Goal: Communication & Community: Answer question/provide support

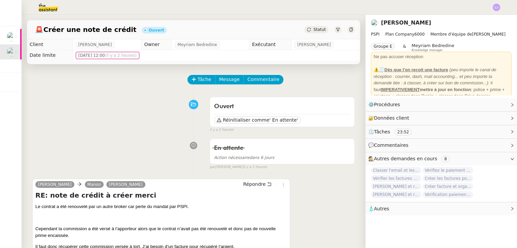
scroll to position [21, 0]
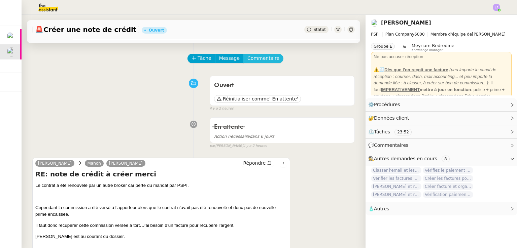
click at [248, 59] on span "Commentaire" at bounding box center [263, 58] width 32 height 8
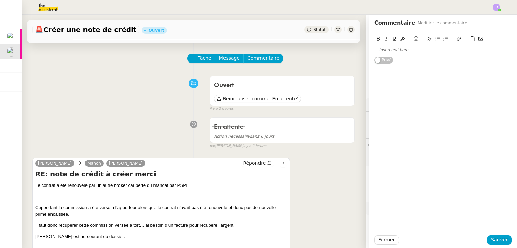
click at [417, 47] on div at bounding box center [442, 50] width 137 height 6
click at [492, 241] on span "Sauver" at bounding box center [499, 240] width 16 height 8
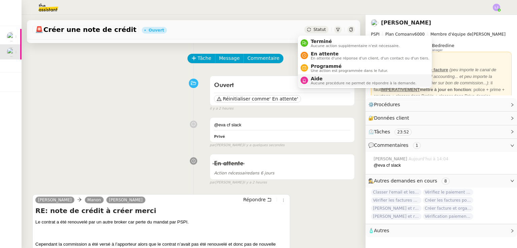
click at [336, 80] on span "Aide" at bounding box center [363, 78] width 106 height 5
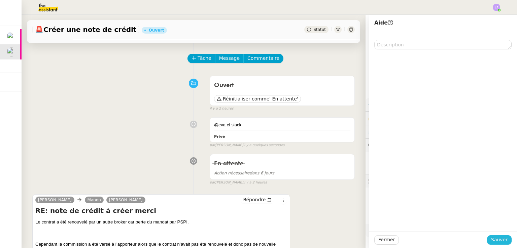
click at [499, 240] on span "Sauver" at bounding box center [499, 240] width 16 height 8
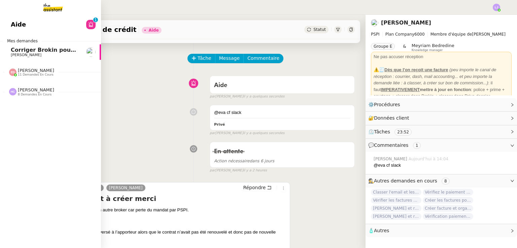
click at [12, 46] on link "Corriger Brokin pour clôture comptable [PERSON_NAME]" at bounding box center [50, 51] width 101 height 15
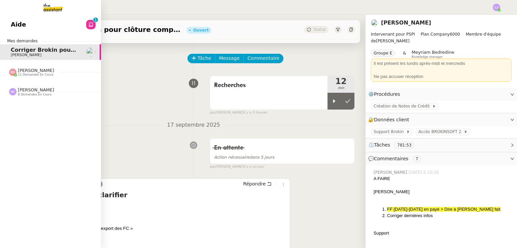
click at [31, 73] on span "11 demandes en cours" at bounding box center [36, 75] width 36 height 4
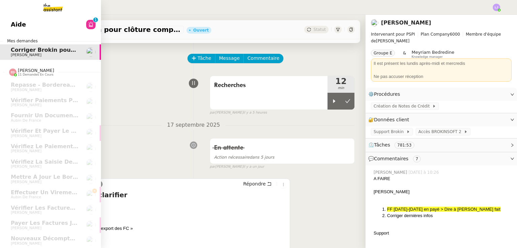
click at [46, 31] on link "Aide 0 1 2 3 4 5 6 7 8 9" at bounding box center [50, 24] width 101 height 15
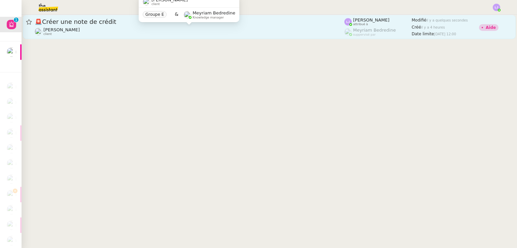
click at [196, 27] on div "Sophie Mouraire client" at bounding box center [189, 31] width 309 height 9
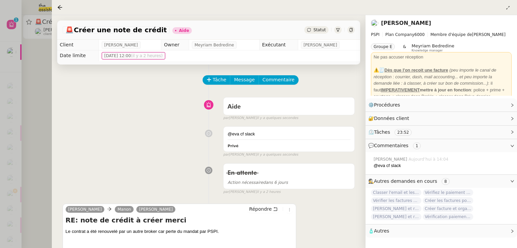
click at [50, 99] on div at bounding box center [258, 124] width 517 height 248
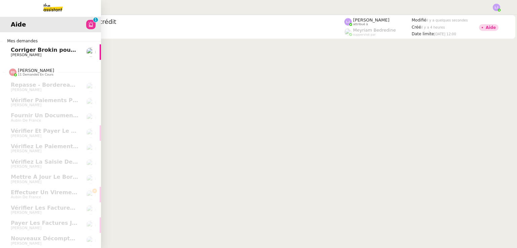
click at [18, 57] on span "[PERSON_NAME]" at bounding box center [26, 55] width 31 height 4
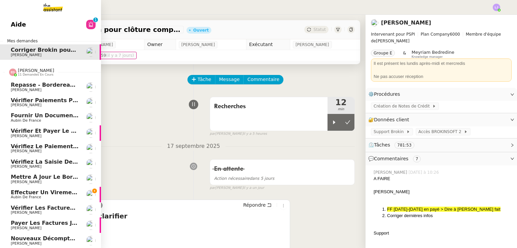
scroll to position [24, 0]
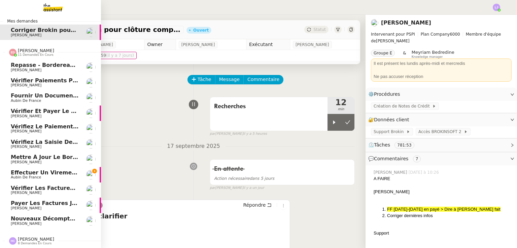
click at [57, 170] on span "Effectuer un virement urgent" at bounding box center [56, 173] width 90 height 6
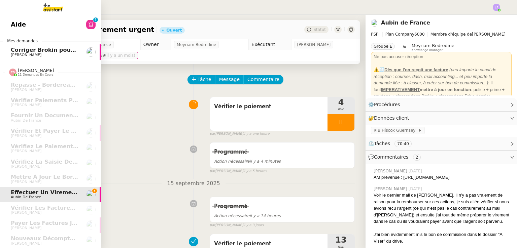
click at [82, 17] on link "Aide 0 1 2 3 4 5 6 7 8 9" at bounding box center [50, 24] width 101 height 15
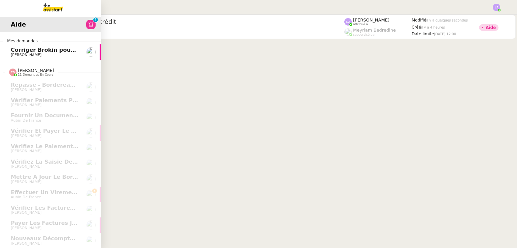
click at [29, 52] on span "Corriger Brokin pour clôture comptable" at bounding box center [70, 50] width 119 height 6
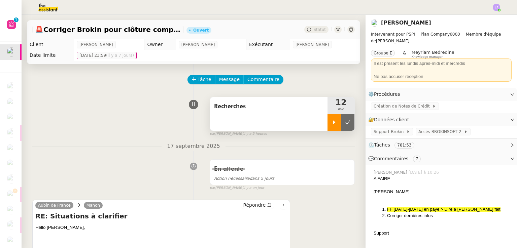
click at [331, 122] on icon at bounding box center [333, 122] width 5 height 5
click at [491, 15] on li "Suivi" at bounding box center [478, 18] width 44 height 9
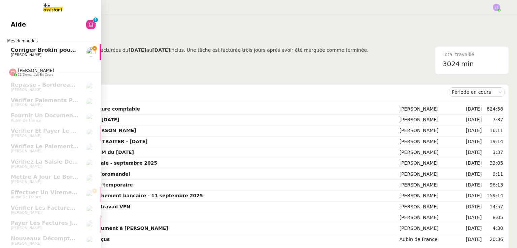
click at [22, 52] on span "Corriger Brokin pour clôture comptable" at bounding box center [70, 50] width 119 height 6
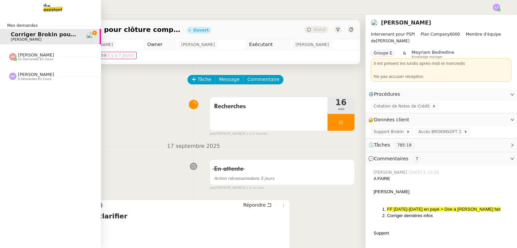
click at [30, 63] on div "Eva Dubois 12 demandes en cours" at bounding box center [50, 54] width 101 height 20
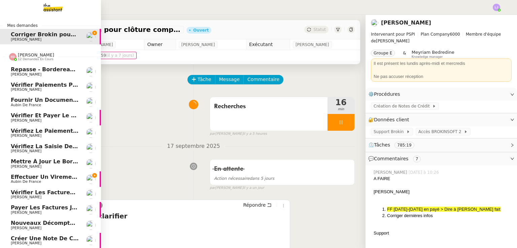
scroll to position [23, 0]
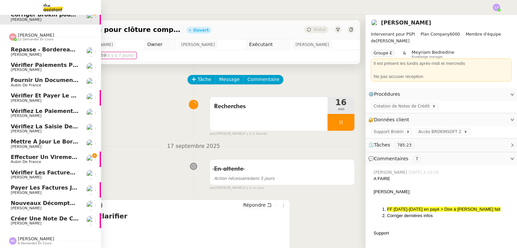
click at [82, 213] on link "Créer une note de crédit Sophie Mouraire" at bounding box center [50, 220] width 101 height 15
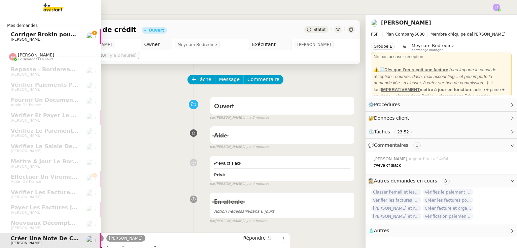
click at [75, 32] on link "Corriger Brokin pour clôture comptable [PERSON_NAME]" at bounding box center [50, 36] width 101 height 15
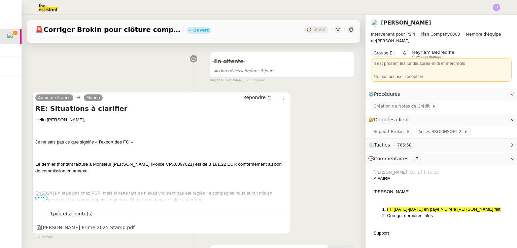
scroll to position [109, 0]
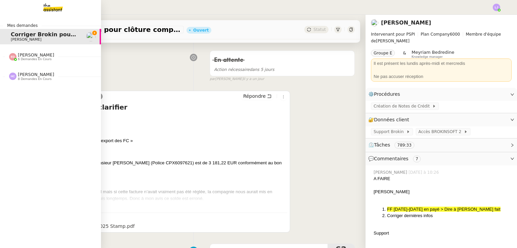
click at [38, 60] on span "6 demandes en cours" at bounding box center [35, 60] width 34 height 4
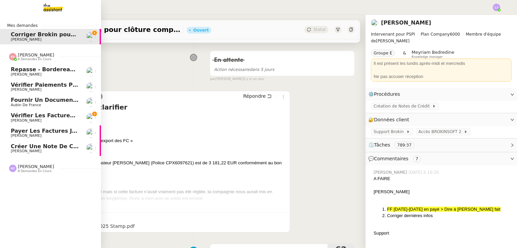
click at [59, 143] on link "Créer une note de crédit Sophie Mouraire" at bounding box center [50, 148] width 101 height 15
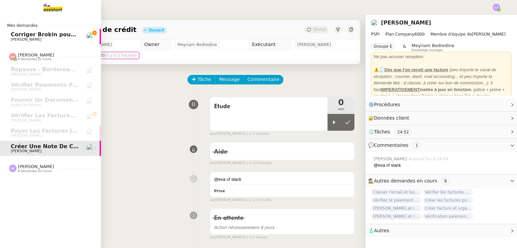
click at [14, 33] on span "Corriger Brokin pour clôture comptable" at bounding box center [70, 34] width 119 height 6
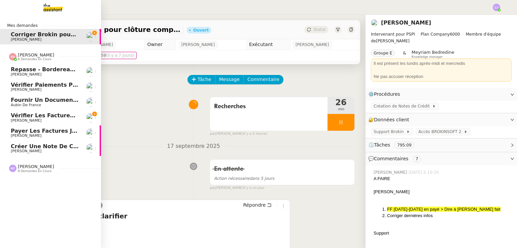
click at [77, 152] on link "Créer une note de crédit Sophie Mouraire" at bounding box center [50, 148] width 101 height 15
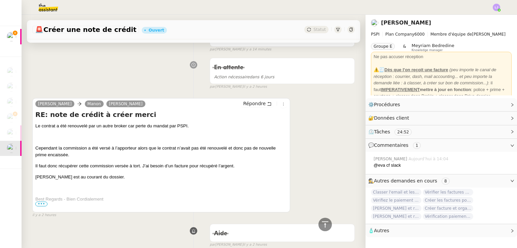
scroll to position [155, 0]
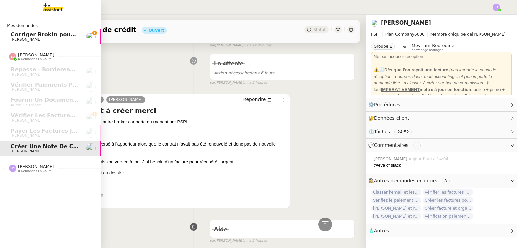
click at [79, 35] on link "Corriger Brokin pour clôture comptable [PERSON_NAME]" at bounding box center [50, 36] width 101 height 15
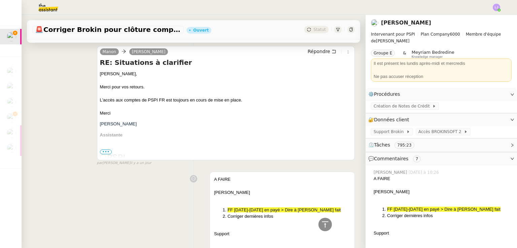
scroll to position [1046, 0]
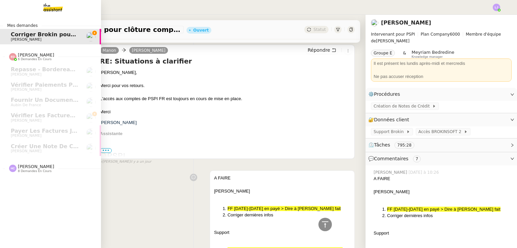
click at [49, 166] on nz-divider "Hannah Cassar 8 demandes en cours" at bounding box center [53, 168] width 101 height 9
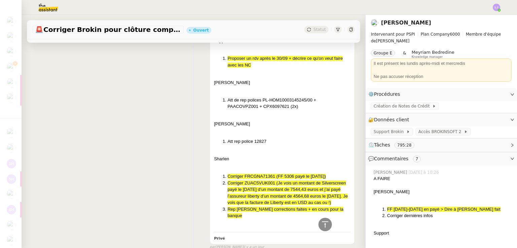
scroll to position [1277, 0]
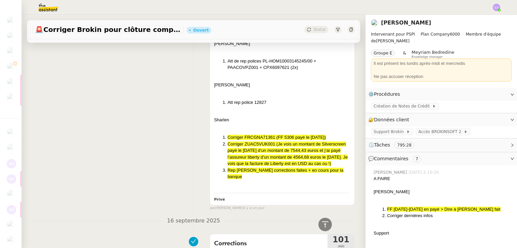
click at [297, 119] on div "Sharlen" at bounding box center [282, 120] width 136 height 7
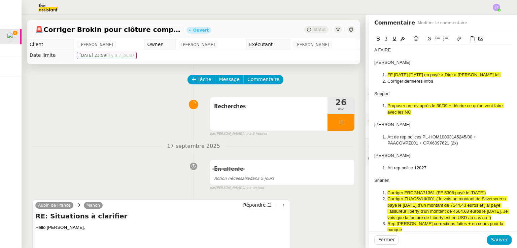
scroll to position [166, 0]
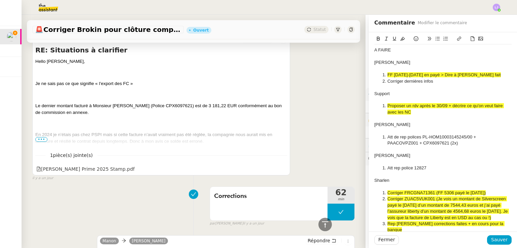
click at [42, 138] on span "•••" at bounding box center [41, 139] width 12 height 5
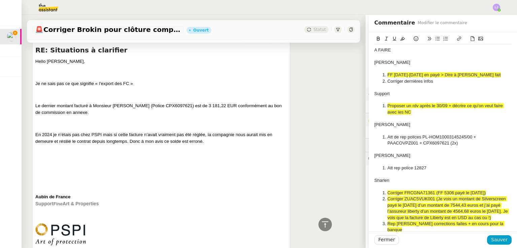
click at [168, 107] on span "Le dernier montant facturé à Monsieur [PERSON_NAME] (Police CPX6097621) est de …" at bounding box center [158, 109] width 246 height 12
copy span "CPX6097621"
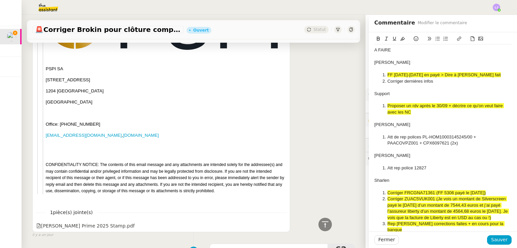
scroll to position [1428, 0]
click at [71, 221] on div "1 pièce(s) jointe(s) T.deLattre Prime 2025 Stamp.pdf" at bounding box center [161, 216] width 252 height 28
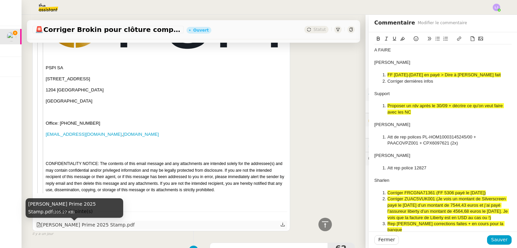
click at [78, 224] on div "[PERSON_NAME] Prime 2025 Stamp.pdf" at bounding box center [85, 225] width 98 height 8
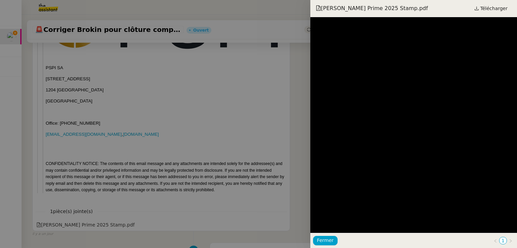
click at [250, 160] on div at bounding box center [258, 124] width 517 height 248
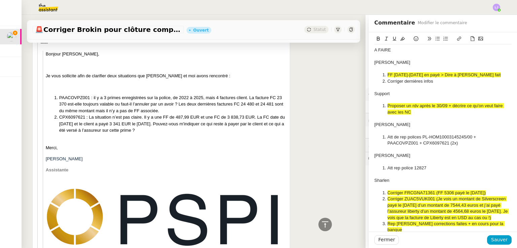
scroll to position [1208, 0]
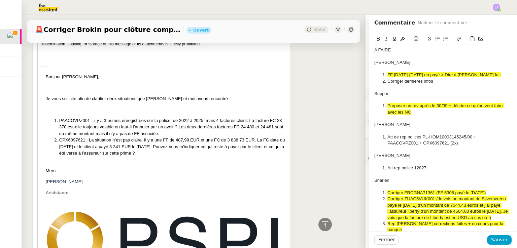
drag, startPoint x: 178, startPoint y: 155, endPoint x: 50, endPoint y: 114, distance: 133.8
click at [50, 114] on blockquote "Bonjour Aubin, Je vous sollicite afin de clarifier deux situations que Pierrick…" at bounding box center [165, 244] width 245 height 340
copy blockquote "PAACOVPZ001 : il y a 3 primes enregistrées sur la police, de 2022 à 2025, mais …"
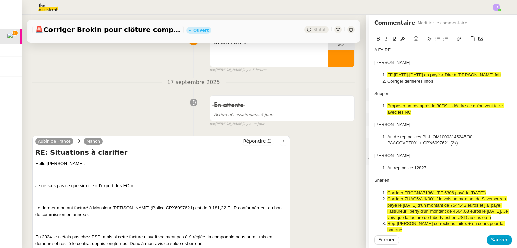
scroll to position [42, 0]
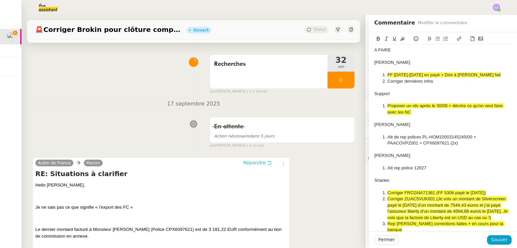
click at [257, 163] on span "Répondre" at bounding box center [254, 162] width 23 height 7
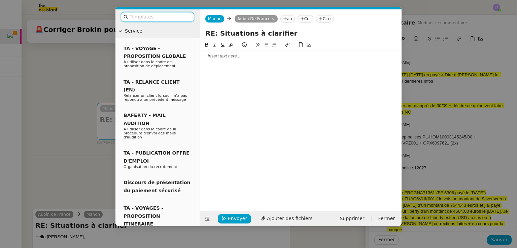
click at [244, 61] on div at bounding box center [300, 55] width 196 height 11
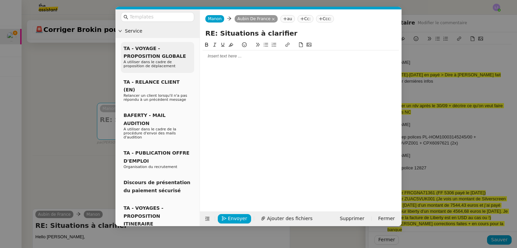
scroll to position [0, 0]
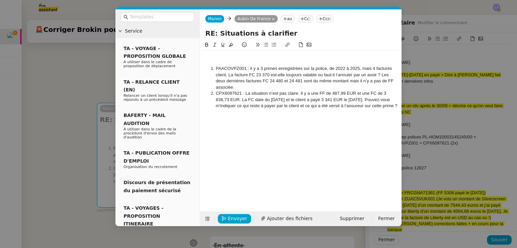
click at [219, 59] on div at bounding box center [300, 56] width 196 height 6
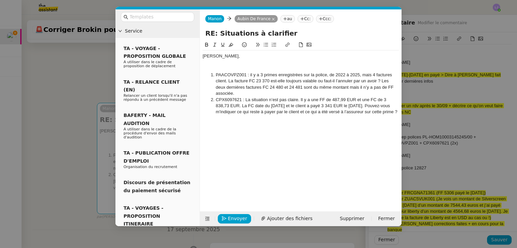
click at [43, 149] on nz-modal-container "Service TA - VOYAGE - PROPOSITION GLOBALE A utiliser dans le cadre de propositi…" at bounding box center [258, 124] width 517 height 248
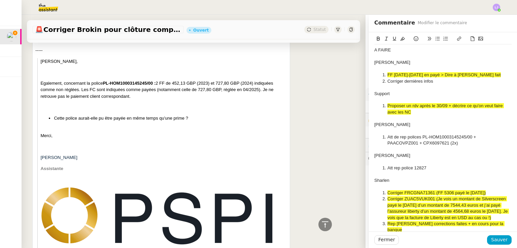
scroll to position [1000, 0]
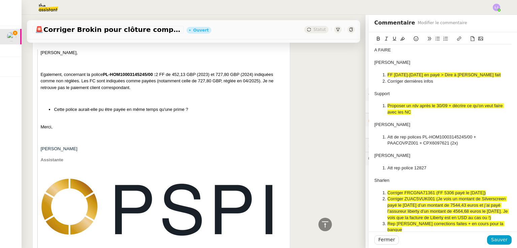
click at [106, 77] on span "PL-HOM10003145245/00 :" at bounding box center [129, 74] width 53 height 5
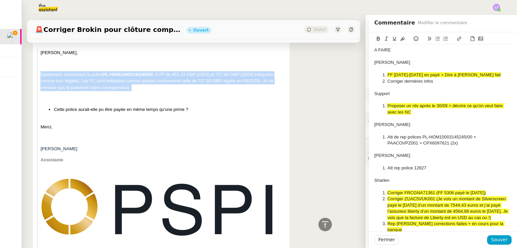
click at [106, 77] on span "PL-HOM10003145245/00 :" at bounding box center [129, 74] width 53 height 5
copy p "Egalement, concernant la police PL-HOM10003145245/00 : 2 FF de 452,13 GBP (2023…"
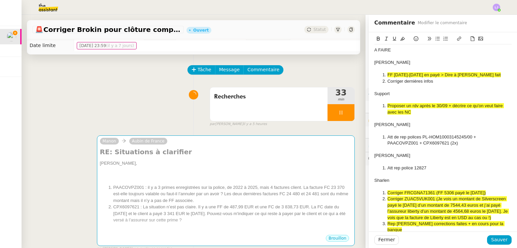
scroll to position [0, 0]
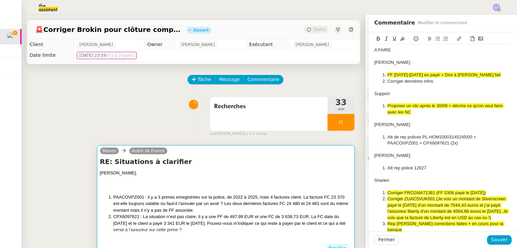
click at [220, 205] on li "PAACOVPZ001 : il y a 3 primes enregistrées sur la police, de 2022 à 2025, mais …" at bounding box center [232, 204] width 238 height 20
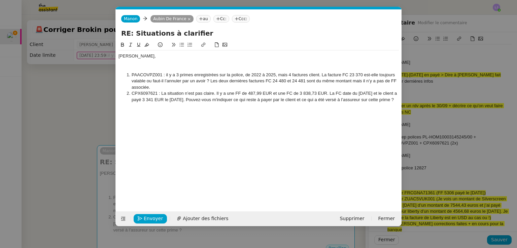
scroll to position [0, 14]
click at [181, 103] on li "CPX6097621 : La situation n’est pas claire. Il y a une FF de 487,99 EUR et une …" at bounding box center [262, 96] width 274 height 12
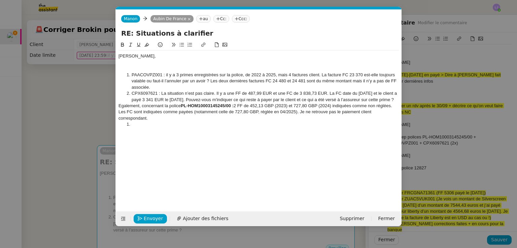
scroll to position [0, 0]
click at [80, 156] on nz-modal-container "Service TA - VOYAGE - PROPOSITION GLOBALE A utiliser dans le cadre de propositi…" at bounding box center [258, 124] width 517 height 248
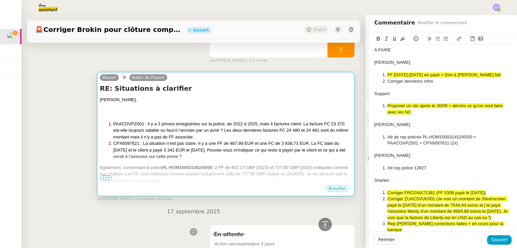
scroll to position [70, 0]
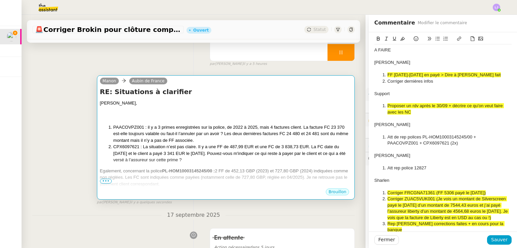
click at [212, 148] on li "CPX6097621 : La situation n’est pas claire. Il y a une FF de 487,99 EUR et une …" at bounding box center [232, 154] width 238 height 20
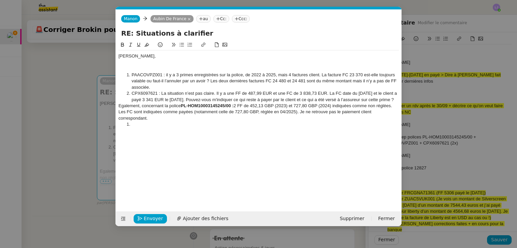
scroll to position [0, 14]
click at [145, 92] on li "CPX6097621 : La situation n’est pas claire. Il y a une FF de 487,99 EUR et une …" at bounding box center [262, 96] width 274 height 12
copy li "CPX6097621"
click at [139, 60] on div at bounding box center [258, 63] width 280 height 6
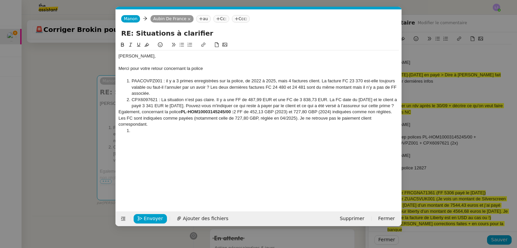
scroll to position [0, 0]
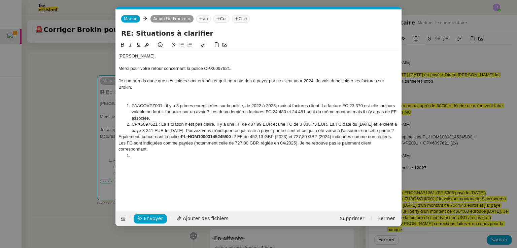
click at [244, 132] on li "CPX6097621 : La situation n’est pas claire. Il y a une FF de 487,99 EUR et une …" at bounding box center [262, 127] width 274 height 12
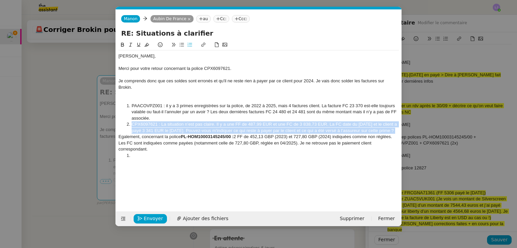
click at [244, 132] on li "CPX6097621 : La situation n’est pas claire. Il y a une FF de 487,99 EUR et une …" at bounding box center [262, 127] width 274 height 12
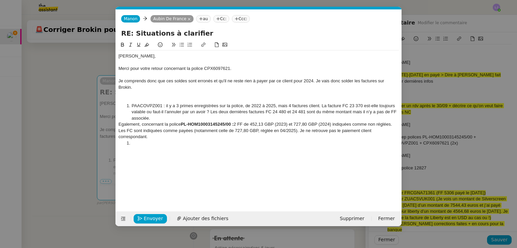
click at [178, 93] on div at bounding box center [258, 93] width 280 height 6
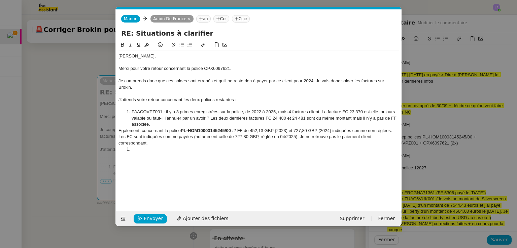
click at [157, 125] on li "PAACOVPZ001 : il y a 3 primes enregistrées sur la police, de 2022 à 2025, mais …" at bounding box center [262, 118] width 274 height 18
click at [153, 152] on li at bounding box center [262, 149] width 274 height 6
click at [147, 111] on li "PAACOVPZ001 : il y a 3 primes enregistrées sur la police, de 2022 à 2025, mais …" at bounding box center [262, 118] width 274 height 18
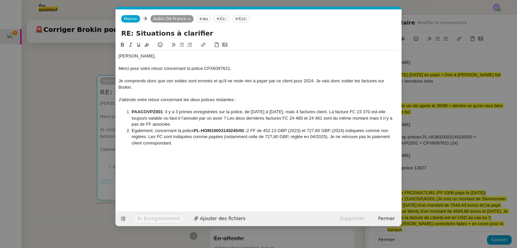
click at [218, 68] on div "Merci pour votre retour concernant la police CPX6097621." at bounding box center [258, 69] width 280 height 6
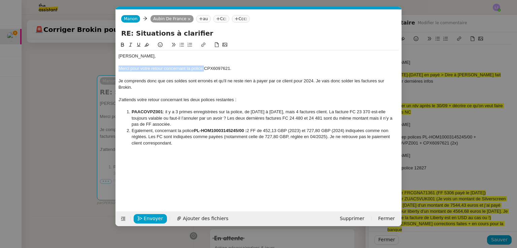
click at [218, 68] on div "Merci pour votre retour concernant la police CPX6097621." at bounding box center [258, 69] width 280 height 6
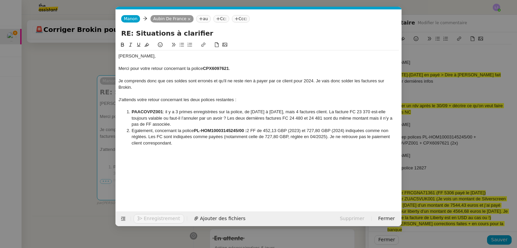
click at [195, 152] on div at bounding box center [258, 149] width 280 height 6
click at [199, 120] on li "PAACOVPZ001 : il y a 3 primes enregistrées sur la police, de 2022 à 2025, mais …" at bounding box center [262, 118] width 274 height 18
click at [189, 120] on li "PAACOVPZ001 : il y a 3 primes enregistrées sur la police, de 2022 à 2025, mais …" at bounding box center [262, 118] width 274 height 18
click at [180, 142] on li "Egalement, concernant la police PL-HOM10003145245/00 : 2 FF de 452,13 GBP (2023…" at bounding box center [262, 137] width 274 height 18
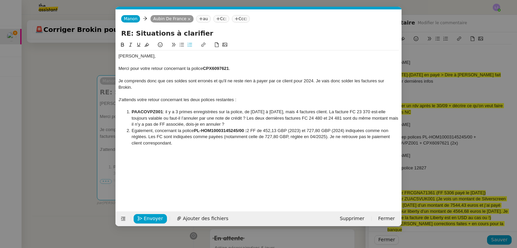
click at [184, 121] on li "PAACOVPZ001 : il y a 3 primes enregistrées sur la police, de 2022 à 2025, mais …" at bounding box center [262, 118] width 274 height 18
click at [202, 124] on li "PAACOVPZ001 : il y a 3 primes enregistrées sur la police, de 2022 à 2025, mais …" at bounding box center [262, 118] width 274 height 18
click at [190, 141] on li "Egalement, concernant la police PL-HOM10003145245/00 : 2 FF de 452,13 GBP (2023…" at bounding box center [262, 137] width 274 height 18
click at [70, 159] on nz-modal-container "Service TA - VOYAGE - PROPOSITION GLOBALE A utiliser dans le cadre de propositi…" at bounding box center [258, 124] width 517 height 248
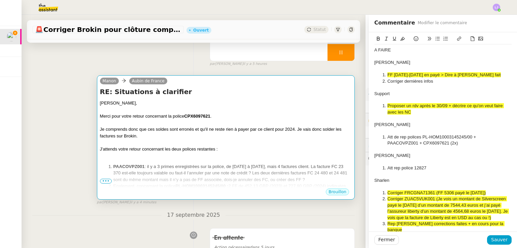
click at [126, 170] on li "PAACOVPZ001 : il y a 3 primes enregistrées sur la police, de 2022 à 2025, mais …" at bounding box center [232, 173] width 238 height 20
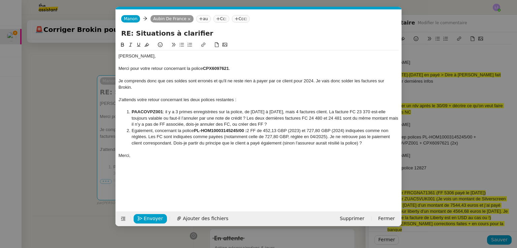
scroll to position [0, 14]
click at [157, 218] on span "Envoyer" at bounding box center [153, 219] width 19 height 8
click at [157, 218] on span "Confirmer l'envoi" at bounding box center [164, 219] width 40 height 8
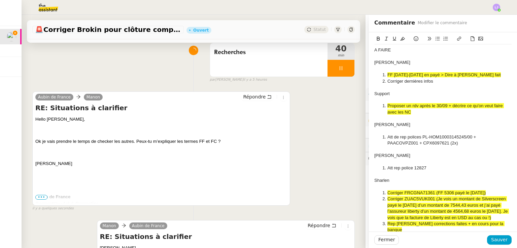
scroll to position [78, 0]
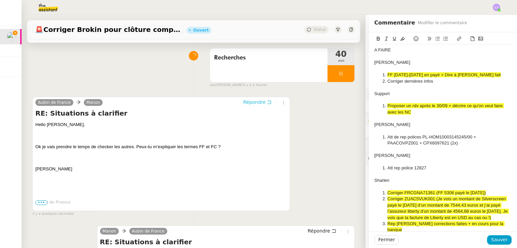
click at [254, 105] on span "Répondre" at bounding box center [254, 102] width 23 height 7
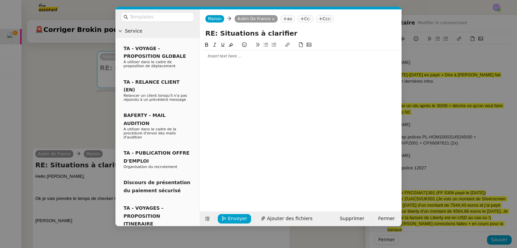
click at [256, 59] on div at bounding box center [300, 56] width 196 height 6
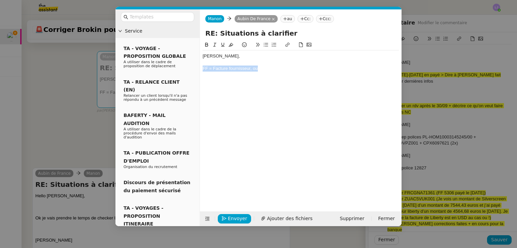
drag, startPoint x: 258, startPoint y: 69, endPoint x: 198, endPoint y: 66, distance: 59.9
click at [198, 66] on nz-layout "Service TA - VOYAGE - PROPOSITION GLOBALE A utiliser dans le cadre de propositi…" at bounding box center [258, 117] width 286 height 217
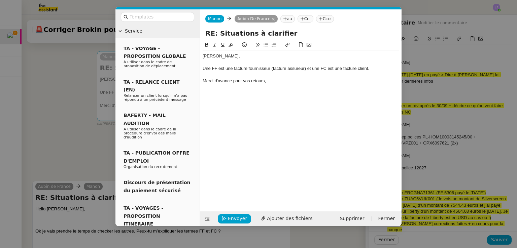
click at [50, 160] on nz-modal-container "Service TA - VOYAGE - PROPOSITION GLOBALE A utiliser dans le cadre de propositi…" at bounding box center [258, 124] width 517 height 248
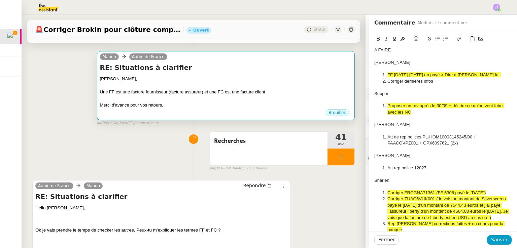
click at [230, 84] on div at bounding box center [226, 85] width 252 height 7
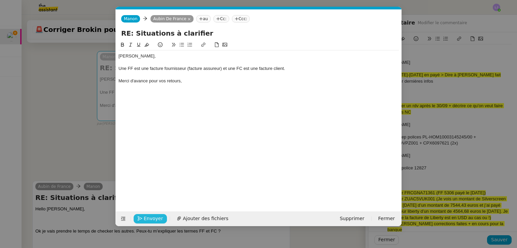
scroll to position [0, 14]
click at [149, 216] on span "Envoyer" at bounding box center [153, 219] width 19 height 8
click at [149, 216] on span "Confirmer l'envoi" at bounding box center [164, 219] width 40 height 8
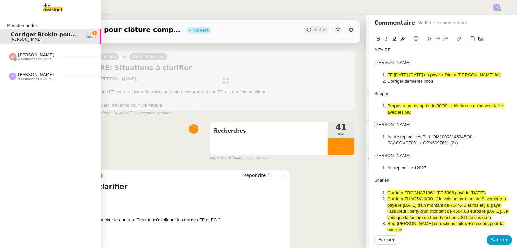
click at [26, 57] on span "[PERSON_NAME]" at bounding box center [36, 54] width 36 height 5
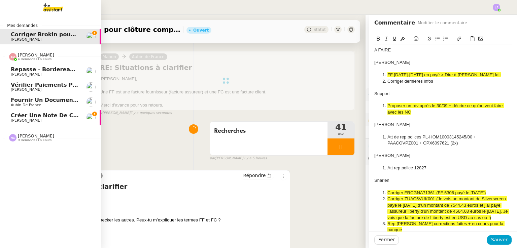
click at [62, 117] on span "Créer une note de crédit" at bounding box center [49, 115] width 77 height 6
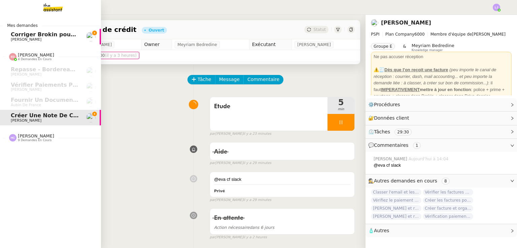
click at [35, 35] on span "Corriger Brokin pour clôture comptable" at bounding box center [70, 34] width 119 height 6
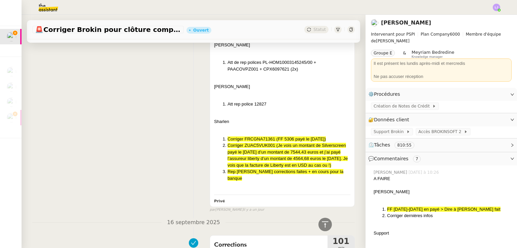
scroll to position [1661, 0]
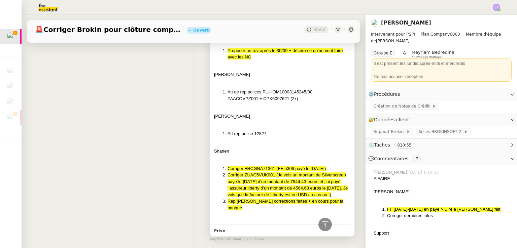
click at [288, 96] on li "Att de rep polices PL-HOM10003145245/00 + PAACOVPZ001 + CPX6097621 (2x)" at bounding box center [288, 95] width 123 height 13
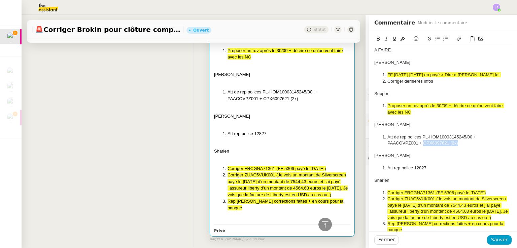
drag, startPoint x: 461, startPoint y: 146, endPoint x: 418, endPoint y: 144, distance: 43.1
click at [418, 144] on div "A FAIRE Pierrick FF 2018-2022 en payé > Dire à pierrick qd fait Corriger derniè…" at bounding box center [442, 140] width 137 height 192
click at [400, 39] on icon at bounding box center [402, 38] width 5 height 5
click at [442, 82] on li "Corriger dernières infos" at bounding box center [446, 81] width 131 height 6
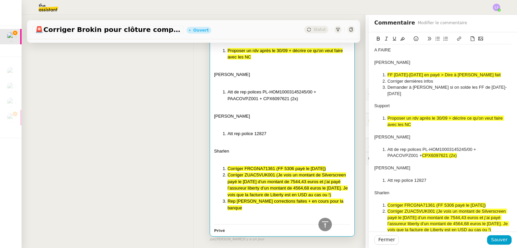
click at [414, 80] on li "Corriger dernières infos" at bounding box center [446, 81] width 131 height 6
click at [400, 38] on icon at bounding box center [402, 38] width 5 height 5
click at [494, 87] on li "Demander à Pierrick si on solde les FF de 2023-2024" at bounding box center [446, 90] width 131 height 12
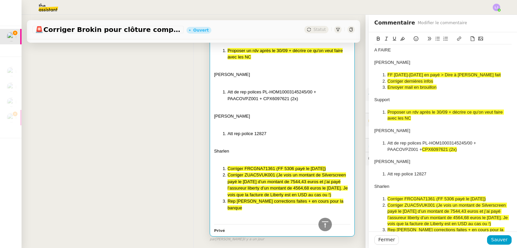
click at [429, 86] on span "Envoyer mail en brouillon" at bounding box center [411, 87] width 49 height 5
click at [400, 38] on icon at bounding box center [402, 39] width 5 height 4
click at [416, 150] on li "Att de rep polices PL-HOM10003145245/00 + PAACOVPZ001 + CPX6097621 (2x)" at bounding box center [446, 146] width 131 height 12
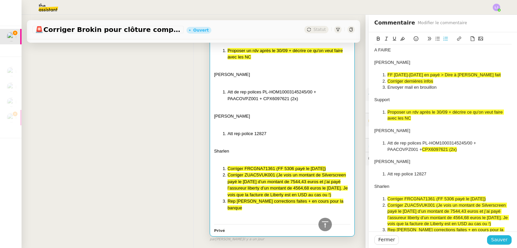
click at [494, 241] on span "Sauver" at bounding box center [499, 240] width 16 height 8
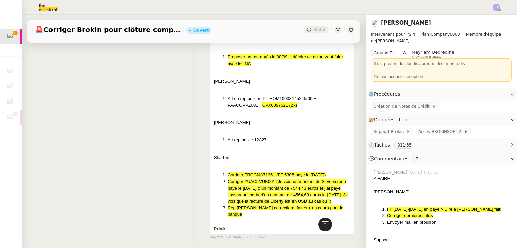
click at [323, 226] on icon at bounding box center [325, 225] width 8 height 8
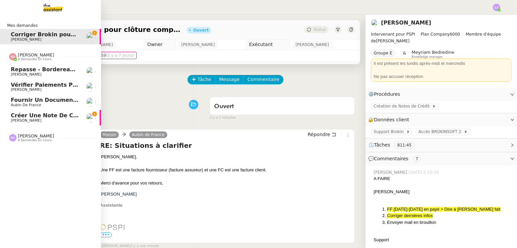
click at [41, 118] on span "Créer une note de crédit" at bounding box center [49, 115] width 77 height 6
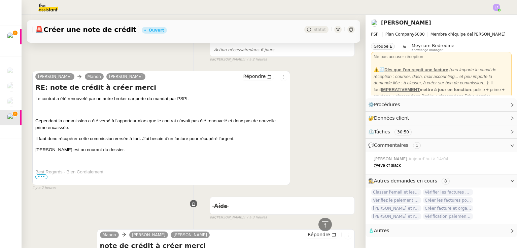
scroll to position [144, 0]
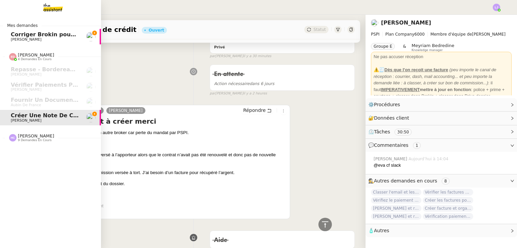
click at [11, 39] on span "[PERSON_NAME]" at bounding box center [26, 39] width 31 height 4
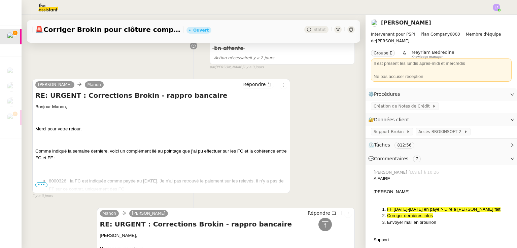
scroll to position [2358, 0]
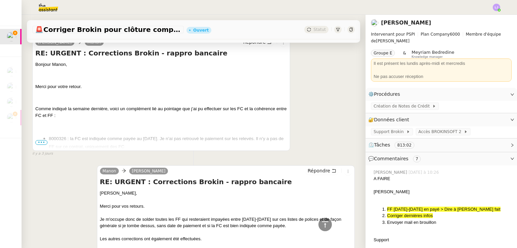
click at [45, 143] on span "•••" at bounding box center [41, 142] width 12 height 5
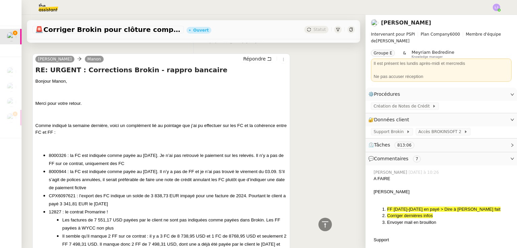
scroll to position [2337, 0]
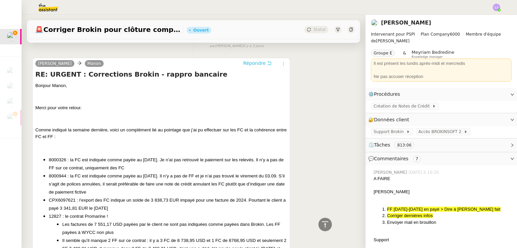
click at [246, 67] on span "Répondre" at bounding box center [254, 63] width 23 height 7
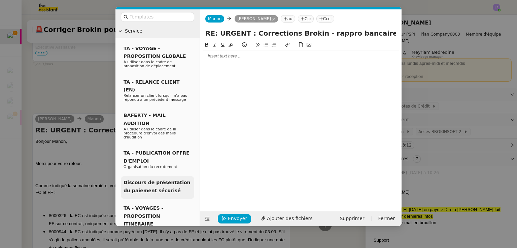
scroll to position [2392, 0]
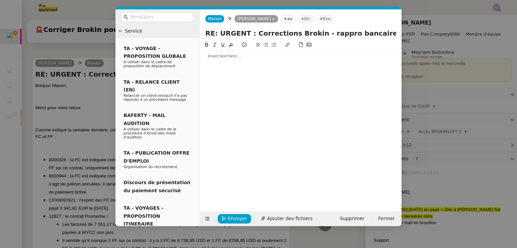
click at [70, 168] on nz-modal-container "Service TA - VOYAGE - PROPOSITION GLOBALE A utiliser dans le cadre de propositi…" at bounding box center [258, 124] width 517 height 248
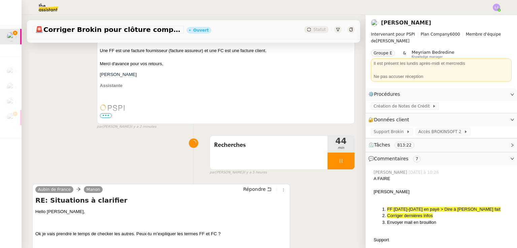
scroll to position [0, 0]
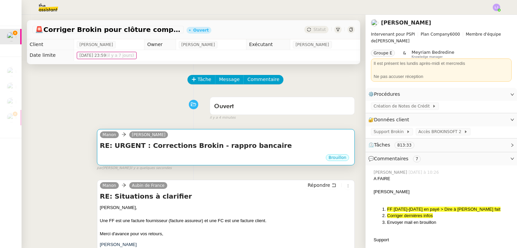
click at [199, 164] on div "Brouillon" at bounding box center [226, 159] width 252 height 10
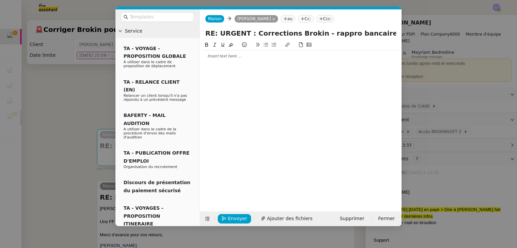
click at [223, 60] on div at bounding box center [300, 55] width 196 height 11
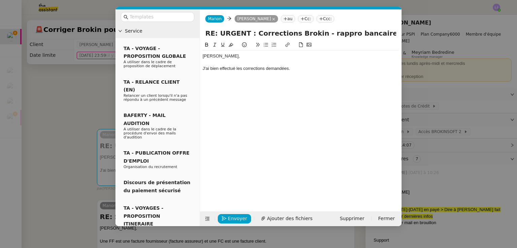
click at [236, 68] on div "J'ai bien effectué les corrections demandées." at bounding box center [300, 69] width 196 height 6
click at [342, 72] on div "Pierrick, J'ai bien effectué une partie des corrections demandées." at bounding box center [300, 62] width 196 height 24
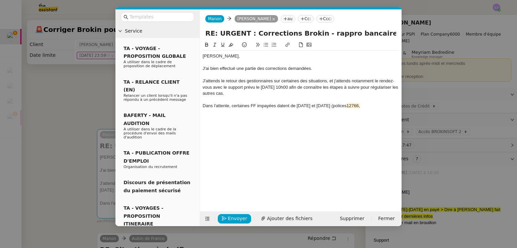
click at [363, 107] on div "Dans l'attente, certaines FF impayées datent de 2023 et 2024 (polices 12766," at bounding box center [300, 106] width 196 height 6
click at [231, 107] on div "Dans l'attente, certaines FF impayées datent de 2023 et 2024 (polices 12766," at bounding box center [300, 106] width 196 height 6
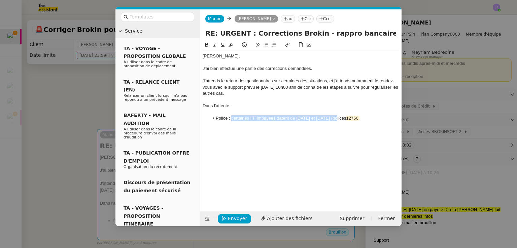
drag, startPoint x: 231, startPoint y: 119, endPoint x: 337, endPoint y: 119, distance: 105.6
click at [337, 119] on li "Police : certaines FF impayées datent de 2023 et 2024 (polices 12766," at bounding box center [304, 118] width 190 height 6
click at [253, 119] on li "Police : 12766," at bounding box center [304, 118] width 190 height 6
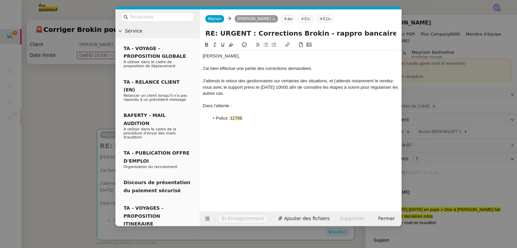
click at [230, 117] on li "Police : 12766" at bounding box center [304, 118] width 190 height 6
click at [247, 117] on li "Police 12766" at bounding box center [304, 118] width 190 height 6
click at [231, 119] on span "12766 : il reste des FF impayées de 2023" at bounding box center [267, 118] width 80 height 5
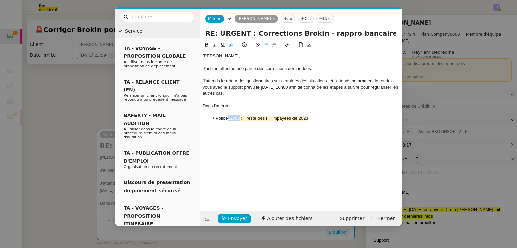
click at [231, 119] on span "12766 : il reste des FF impayées de 2023" at bounding box center [267, 118] width 80 height 5
copy span "12766"
click at [313, 115] on div at bounding box center [300, 112] width 196 height 6
click at [314, 119] on li "Police 12766 : il reste des FF impayées de 2023" at bounding box center [304, 118] width 190 height 6
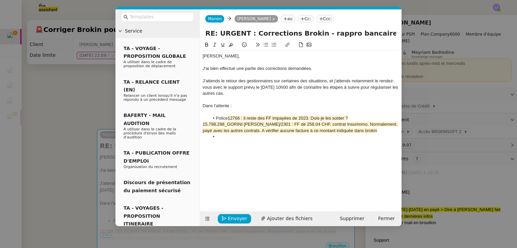
click at [202, 124] on span "15.798.298_GORINI ALLAMAN/2301 : FF de 258,04 CHF, contrat Insurimmo. Normaleme…" at bounding box center [300, 127] width 196 height 11
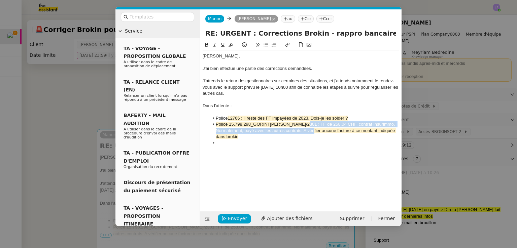
drag, startPoint x: 305, startPoint y: 124, endPoint x: 323, endPoint y: 131, distance: 19.5
click at [323, 131] on span "Police 15.798.298_GORINI ALLAMAN/2301 : FF de 258,04 CHF, contrat Insurimmo. No…" at bounding box center [306, 130] width 180 height 17
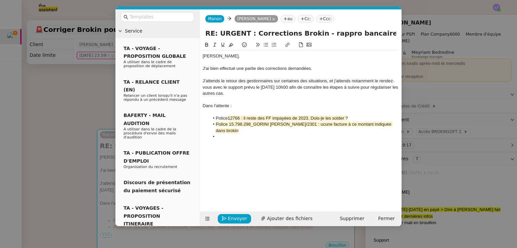
click at [312, 127] on li "Police 15.798.298_GORINI ALLAMAN/2301 : ucune facture à ce montant indiquée dan…" at bounding box center [304, 127] width 190 height 12
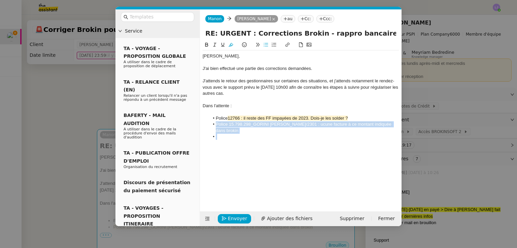
click at [312, 127] on li "Police 15.798.298_GORINI ALLAMAN/2301 : ucune facture à ce montant indiquée dan…" at bounding box center [304, 127] width 190 height 12
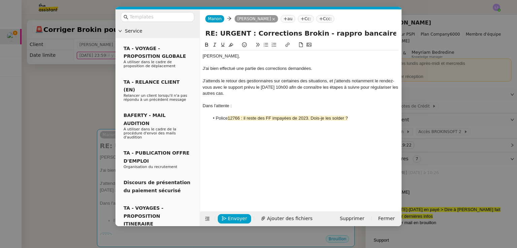
click at [217, 119] on li "Police 12766 : il reste des FF impayées de 2023. Dois-je les solder ?" at bounding box center [304, 118] width 190 height 6
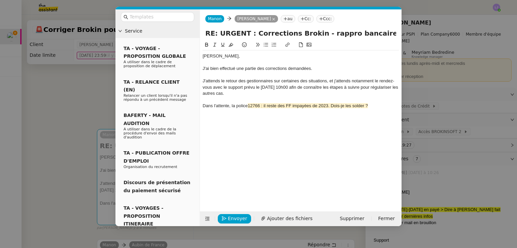
click at [265, 106] on span "12766 : il reste des FF impayées de 2023. Dois-je les solder ?" at bounding box center [308, 105] width 120 height 5
click at [350, 106] on span "12766 contient des FF impayées de 2023. Dois-je les solder ?" at bounding box center [308, 105] width 120 height 5
click at [338, 104] on span "12766 contient des FF impayées de 2023. Dois-je les solder ?" at bounding box center [308, 105] width 120 height 5
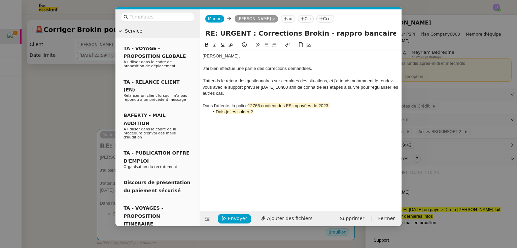
click at [343, 106] on div "Dans l'attente, la police 12766 contient des FF impayées de 2023." at bounding box center [300, 106] width 196 height 6
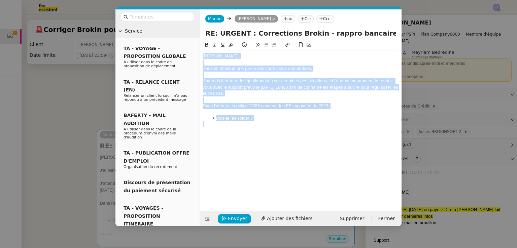
click at [231, 46] on icon at bounding box center [230, 45] width 5 height 4
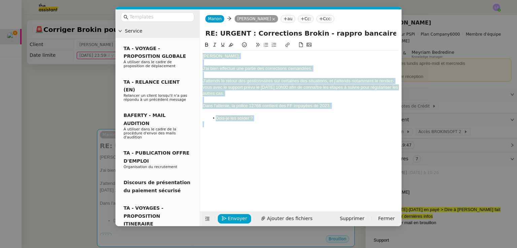
click at [231, 46] on icon at bounding box center [230, 45] width 5 height 4
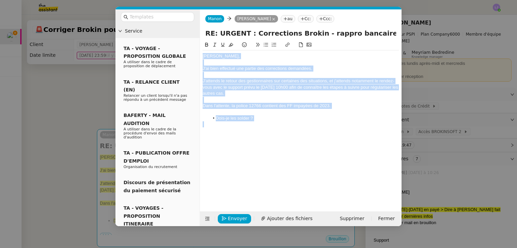
click at [236, 63] on div at bounding box center [300, 63] width 196 height 6
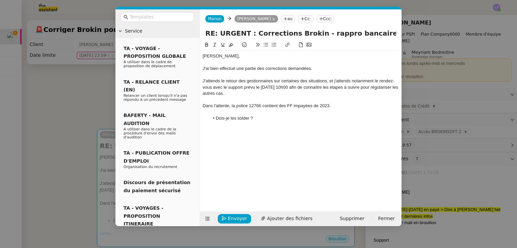
click at [217, 119] on li "Dois-je les solder ?" at bounding box center [304, 118] width 190 height 6
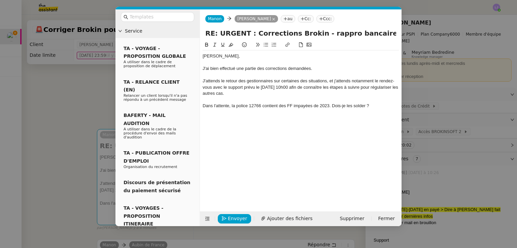
click at [384, 107] on div "Dans l'attente, la police 12766 contient des FF impayées de 2023. Dois-je les s…" at bounding box center [300, 106] width 196 height 6
click at [37, 124] on nz-modal-container "Service TA - VOYAGE - PROPOSITION GLOBALE A utiliser dans le cadre de propositi…" at bounding box center [258, 124] width 517 height 248
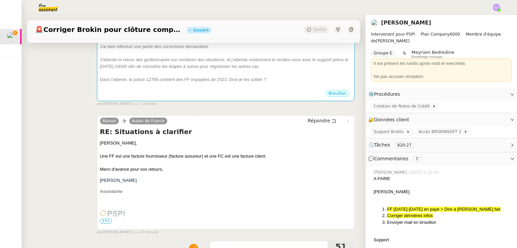
scroll to position [124, 0]
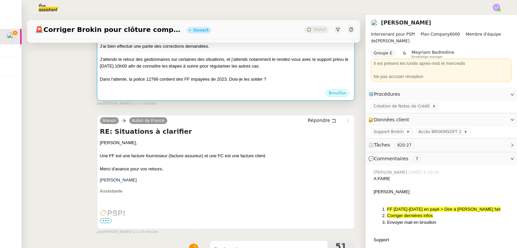
click at [257, 62] on div "J'attends le retour des gestionnaires sur certaines des situations, et j'attend…" at bounding box center [226, 62] width 252 height 13
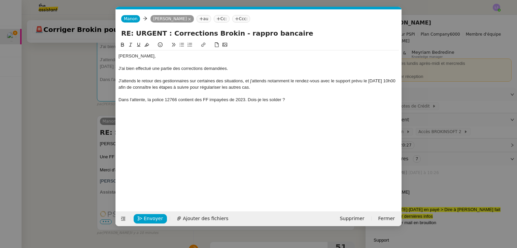
scroll to position [0, 14]
click at [298, 102] on div "Dans l'attente, la police 12766 contient des FF impayées de 2023. Dois-je les s…" at bounding box center [258, 100] width 280 height 6
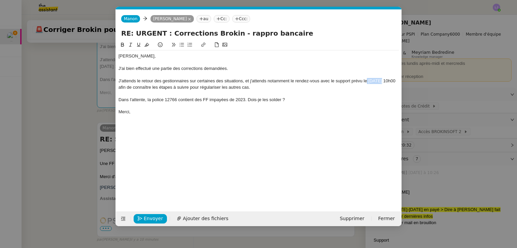
drag, startPoint x: 367, startPoint y: 81, endPoint x: 380, endPoint y: 80, distance: 13.2
click at [380, 80] on div "J'attends le retour des gestionnaires sur certaines des situations, et j'attend…" at bounding box center [258, 84] width 280 height 12
click at [355, 129] on div "Pierrick, J'ai bien effectué une partie des corrections demandées. J'attends le…" at bounding box center [258, 121] width 280 height 160
click at [149, 220] on span "Envoyer" at bounding box center [153, 219] width 19 height 8
click at [149, 220] on span "Confirmer l'envoi" at bounding box center [164, 219] width 40 height 8
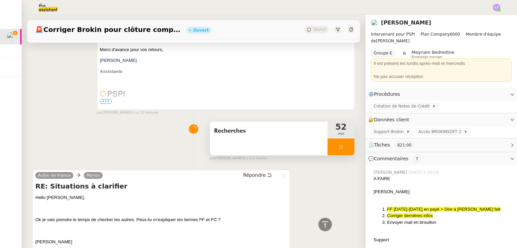
scroll to position [234, 0]
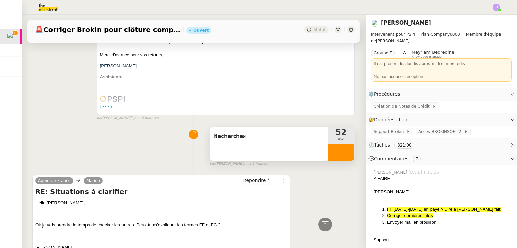
click at [239, 158] on div "Recherches" at bounding box center [268, 144] width 117 height 34
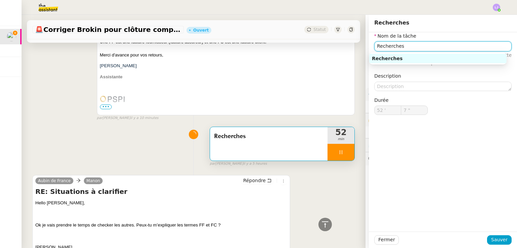
click at [431, 48] on input "Recherches" at bounding box center [442, 46] width 137 height 10
type input "8 ""
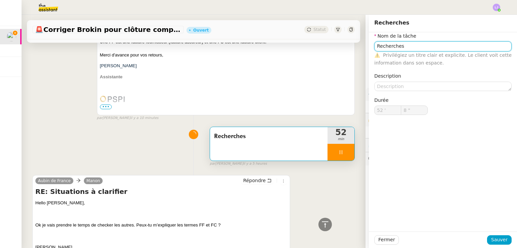
type input "Recherches"
type input "9 ""
type input "Recherches"
type input "10 ""
click at [431, 48] on input "Recherches" at bounding box center [442, 46] width 137 height 10
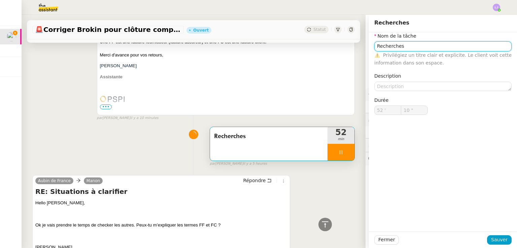
click at [431, 48] on input "Recherches" at bounding box center [442, 46] width 137 height 10
type input "Recherches"
type input "52 '"
click at [431, 48] on input "Recherches" at bounding box center [442, 46] width 137 height 10
type input "11 ""
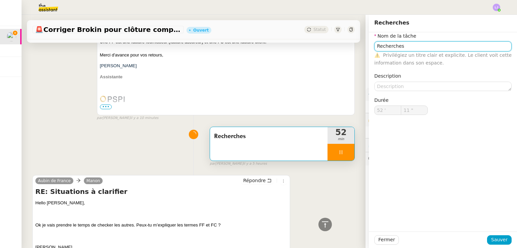
click at [431, 48] on input "Recherches" at bounding box center [442, 46] width 137 height 10
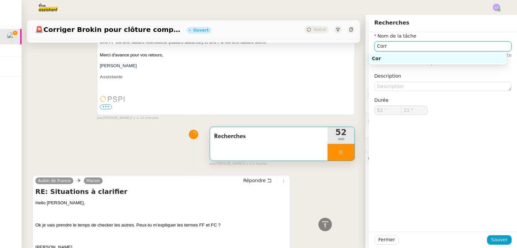
type input "Corre"
type input "12 ""
type input "Corrections"
type input "13 ""
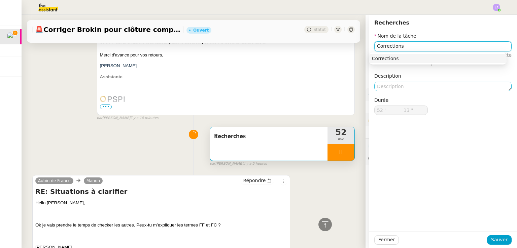
type input "Corrections"
click at [428, 84] on textarea at bounding box center [442, 86] width 137 height 9
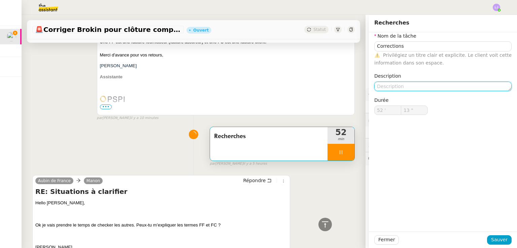
type input "14 ""
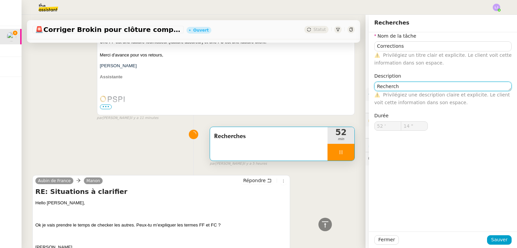
type textarea "Recherche"
type input "15 ""
type textarea "Recherches, point"
type input "16 ""
type textarea "Recherches, point sur le"
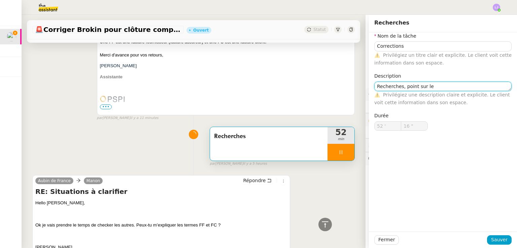
type input "17 ""
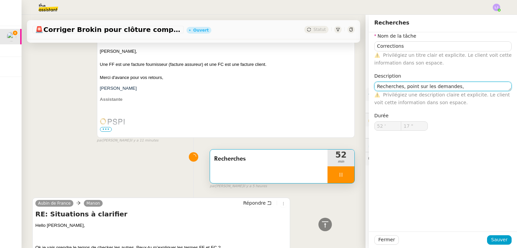
scroll to position [257, 0]
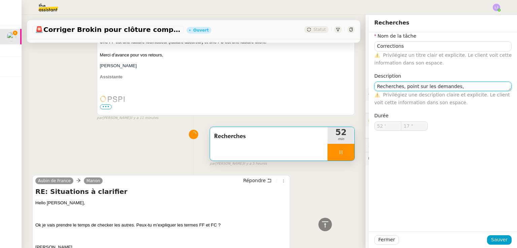
type textarea "Recherches, point sur les demandes,"
type input "Recherches"
type input "52 '"
type input "18 ""
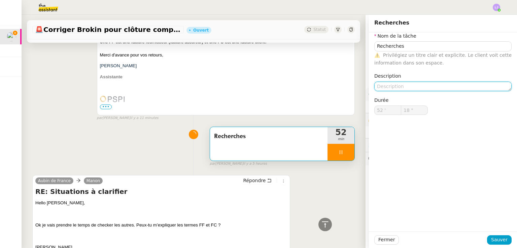
type input "Recherches"
type input "52 '"
type input "18 ""
type textarea "i"
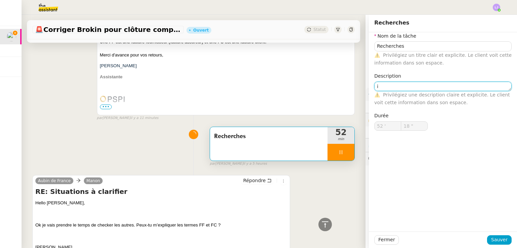
type input "Recherches"
type input "52 '"
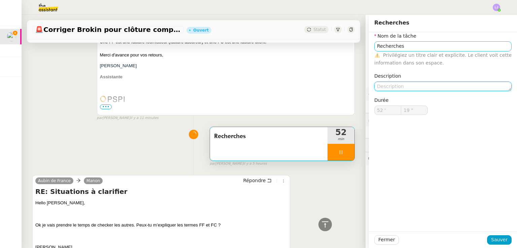
type input "20 ""
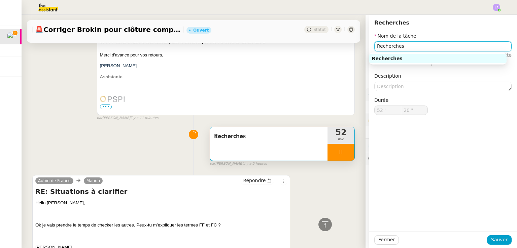
click at [431, 43] on input "Recherches" at bounding box center [442, 46] width 137 height 10
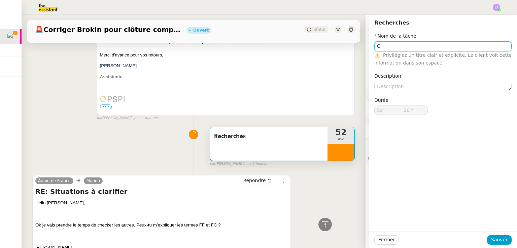
click at [431, 43] on input "C" at bounding box center [442, 46] width 137 height 10
type input "Corre"
type input "21 ""
type input "Corrections"
type input "22 ""
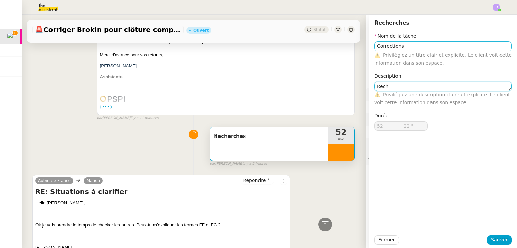
type textarea "Reche"
type input "23 ""
type textarea "Recherches, poi"
type input "24 ""
type textarea "Recherches, point sur le"
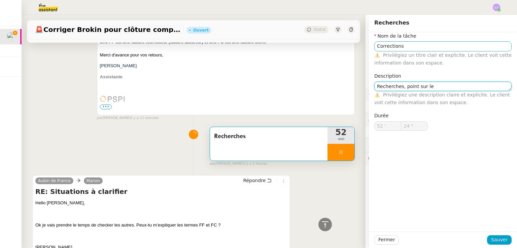
type input "25 ""
type textarea "Recherches, point sur les"
type input "26 ""
type textarea "Recherches, point sur les correcti"
type input "27 ""
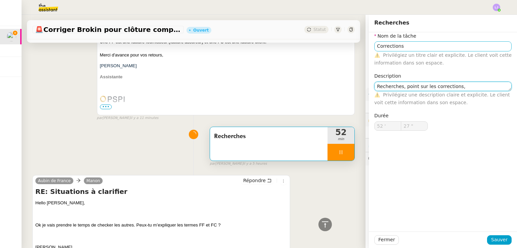
type textarea "Recherches, point sur les corrections,"
type input "29 ""
type textarea "Recherches, point sur les corrections, mis"
type input "30 ""
type textarea "Recherches, point sur les corrections, mises à jour"
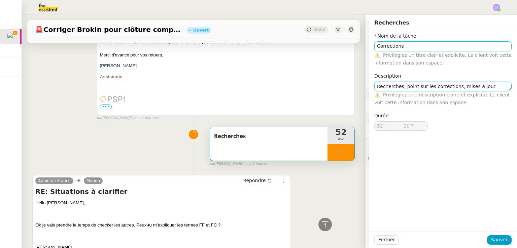
type input "31 ""
type textarea "Recherches, point sur les corrections, mises à jour sur b"
type input "32 ""
type textarea "Recherches, point sur les corrections, mises à jour B"
type input "33 ""
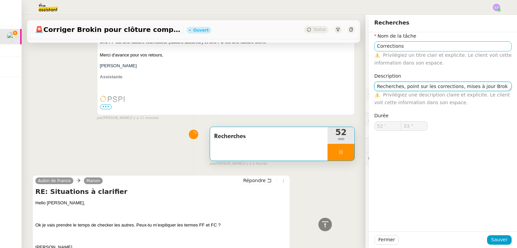
type textarea "Recherches, point sur les corrections, mises à jour Broki"
type input "34 ""
type textarea "Recherches, point sur les corrections, mises à jour Brokin"
type input "36 ""
type textarea "Recherches, point sur les corrections, mises à jour Brokin"
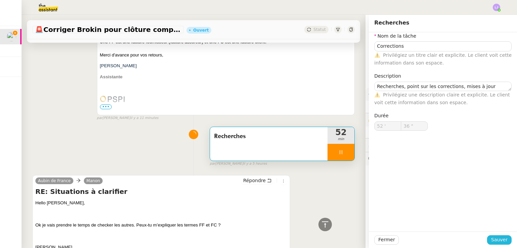
click at [497, 238] on span "Sauver" at bounding box center [499, 240] width 16 height 8
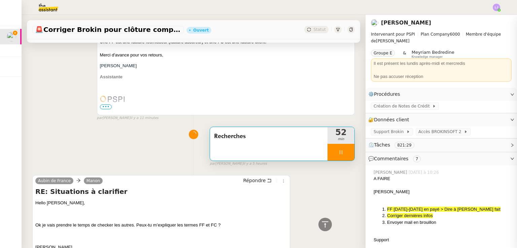
type input "37 ""
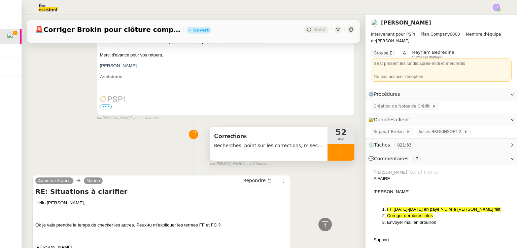
click at [287, 150] on span "Recherches, point sur les corrections, mises à jour Brokin" at bounding box center [268, 146] width 109 height 8
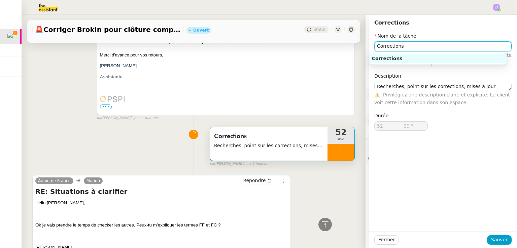
click at [423, 46] on input "Corrections" at bounding box center [442, 46] width 137 height 10
type input "40 ""
type input "Corrections et transm"
type input "41 ""
type input "Corrections et transmission"
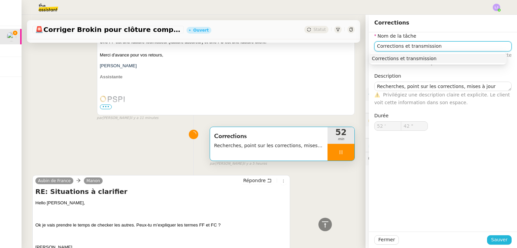
type input "43 ""
type input "Corrections et transmission"
click at [492, 240] on span "Sauver" at bounding box center [499, 240] width 16 height 8
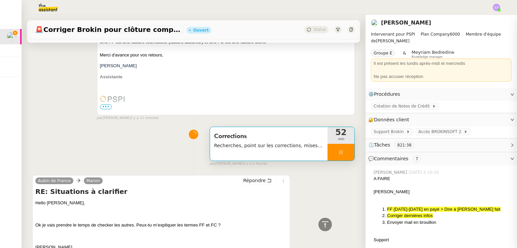
type input "44 ""
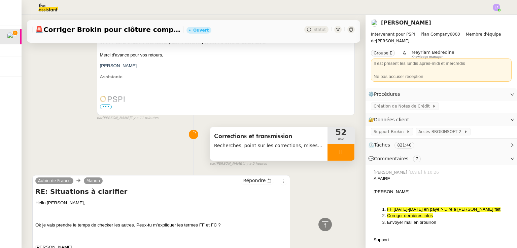
click at [262, 130] on div "Corrections et transmission Recherches, point sur les corrections, mises à jour…" at bounding box center [268, 144] width 117 height 34
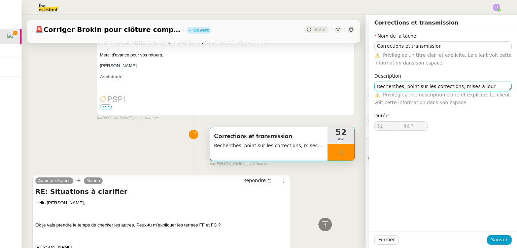
click at [448, 87] on textarea "Recherches, point sur les corrections, mises à jour Brokin" at bounding box center [442, 86] width 137 height 9
type input "47 ""
type textarea "Recherches, point sur les corrections, écha mises à jour Brokin"
type input "48 ""
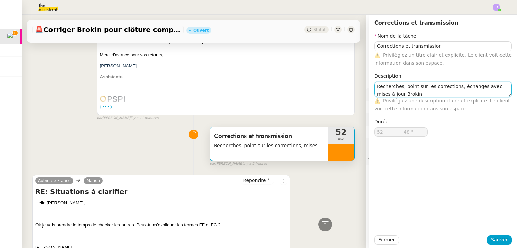
type textarea "Recherches, point sur les corrections, échanges avec mises à jour Brokin"
type input "49 ""
type textarea "Recherches, point sur les corrections, échanges avec les gs mises à jour Brokin"
type input "50 ""
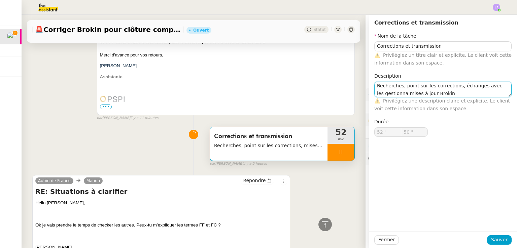
type textarea "Recherches, point sur les corrections, échanges avec les gestionnai mises à jou…"
type input "51 ""
type textarea "Recherches, point sur les corrections, échanges avec les gestionnaires mises à …"
type input "52 ""
type textarea "Recherches, point sur les corrections, échanges avec les gestionnaires, mises à…"
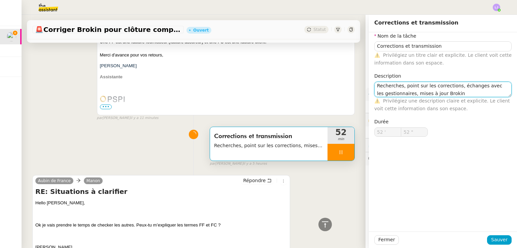
type input "53 ""
type textarea "Recherches, point sur les corrections, échanges avec les gestionnaires, mises à…"
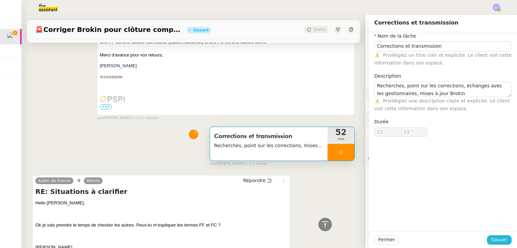
click at [495, 243] on span "Sauver" at bounding box center [499, 240] width 16 height 8
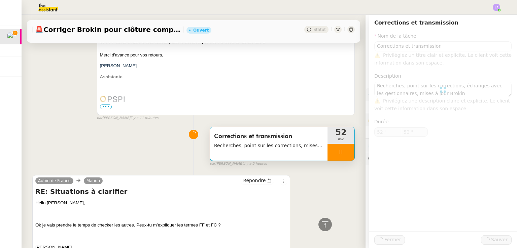
type input "54 ""
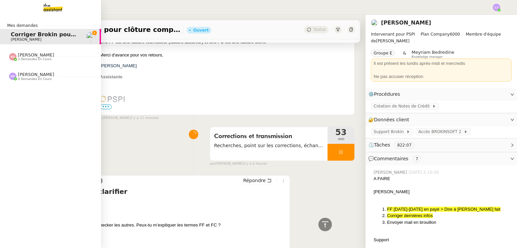
click at [39, 59] on span "3 demandes en cours" at bounding box center [35, 60] width 34 height 4
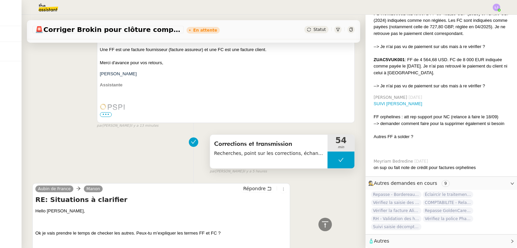
scroll to position [265, 0]
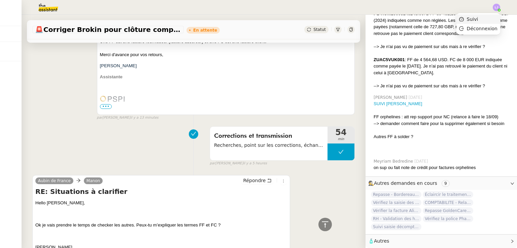
click at [494, 18] on li "Suivi" at bounding box center [478, 18] width 44 height 9
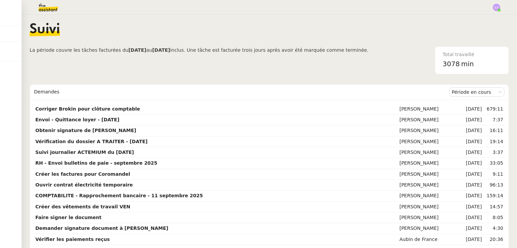
click at [57, 1] on img at bounding box center [43, 7] width 52 height 15
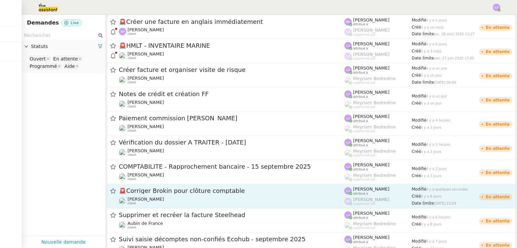
click at [173, 194] on span "🚨 Corriger Brokin pour clôture comptable" at bounding box center [231, 191] width 225 height 6
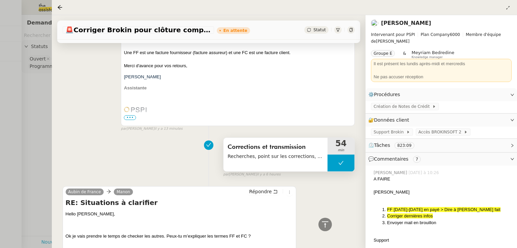
scroll to position [254, 0]
click at [342, 162] on button at bounding box center [340, 163] width 27 height 17
click at [26, 92] on div at bounding box center [258, 124] width 517 height 248
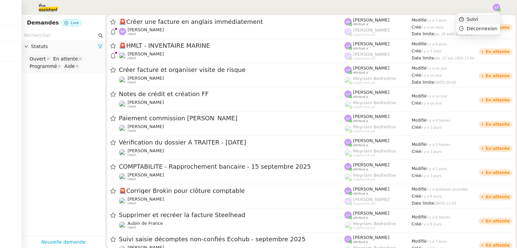
click at [488, 16] on li "Suivi" at bounding box center [478, 18] width 44 height 9
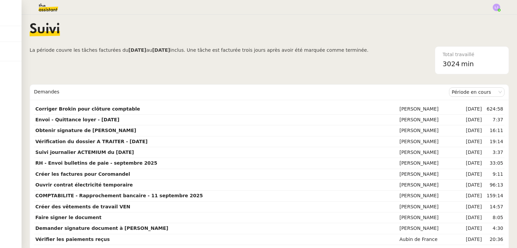
click at [48, 10] on img at bounding box center [43, 7] width 52 height 15
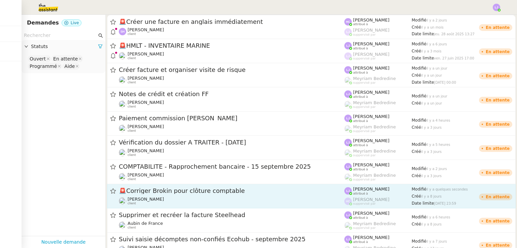
click at [182, 195] on div "🚨 Corriger Brokin pour clôture comptable" at bounding box center [231, 191] width 225 height 8
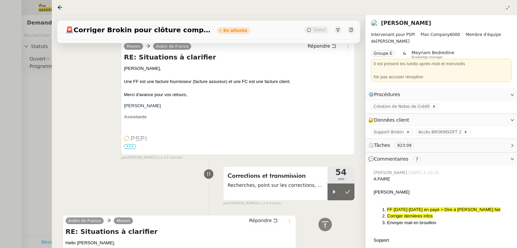
scroll to position [226, 0]
click at [342, 186] on button at bounding box center [347, 191] width 13 height 17
click at [43, 123] on div at bounding box center [258, 124] width 517 height 248
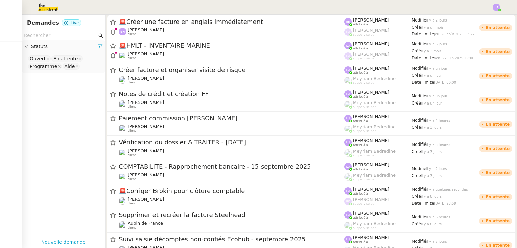
click at [47, 14] on img at bounding box center [43, 7] width 52 height 15
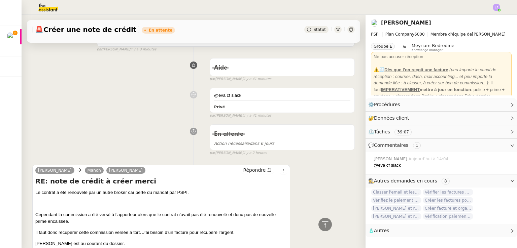
scroll to position [142, 0]
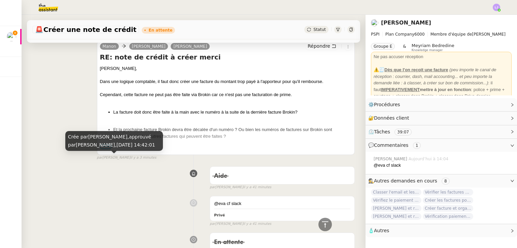
click at [66, 124] on div "[PERSON_NAME] [PERSON_NAME] Répondre RE: note de crédit à créer merci [PERSON_N…" at bounding box center [193, 98] width 322 height 126
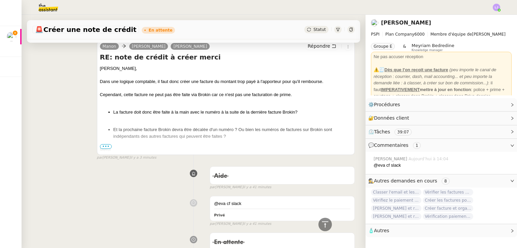
click at [104, 147] on span "•••" at bounding box center [106, 146] width 12 height 5
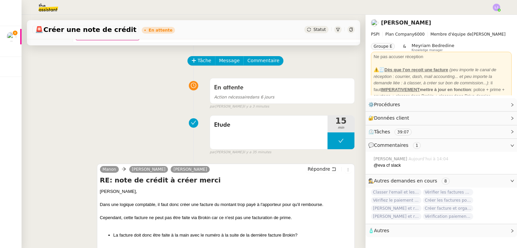
scroll to position [0, 0]
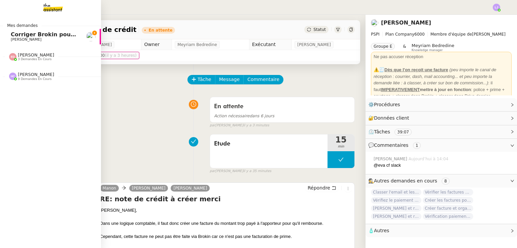
click at [17, 34] on span "Corriger Brokin pour clôture comptable" at bounding box center [70, 34] width 119 height 6
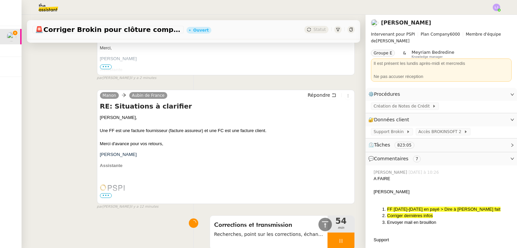
scroll to position [323, 0]
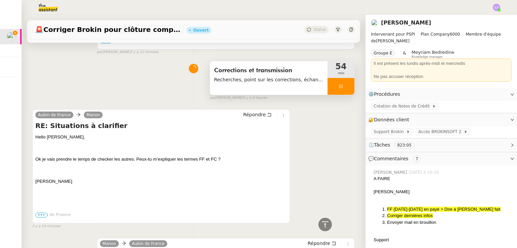
click at [341, 89] on div at bounding box center [340, 86] width 27 height 17
click at [345, 89] on icon at bounding box center [347, 86] width 5 height 5
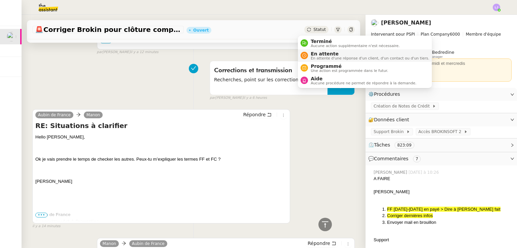
click at [319, 54] on span "En attente" at bounding box center [369, 53] width 118 height 5
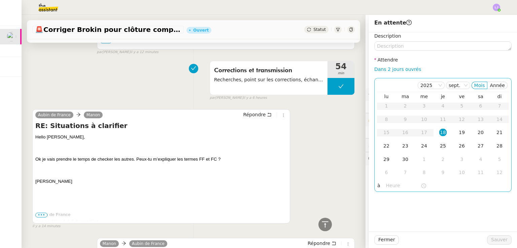
click at [439, 146] on div "25" at bounding box center [442, 145] width 7 height 7
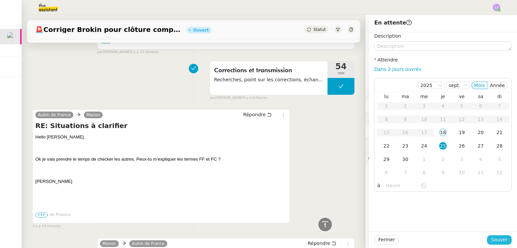
click at [495, 237] on span "Sauver" at bounding box center [499, 240] width 16 height 8
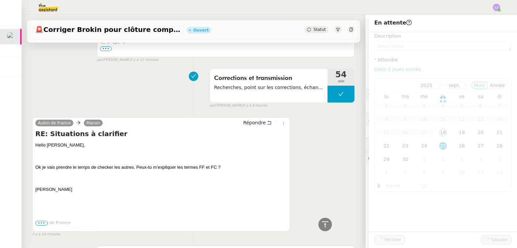
scroll to position [331, 0]
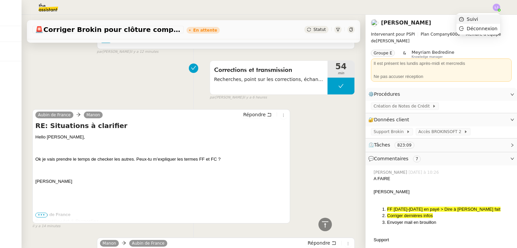
click at [489, 22] on li "Suivi" at bounding box center [478, 18] width 44 height 9
